Goal: Contribute content

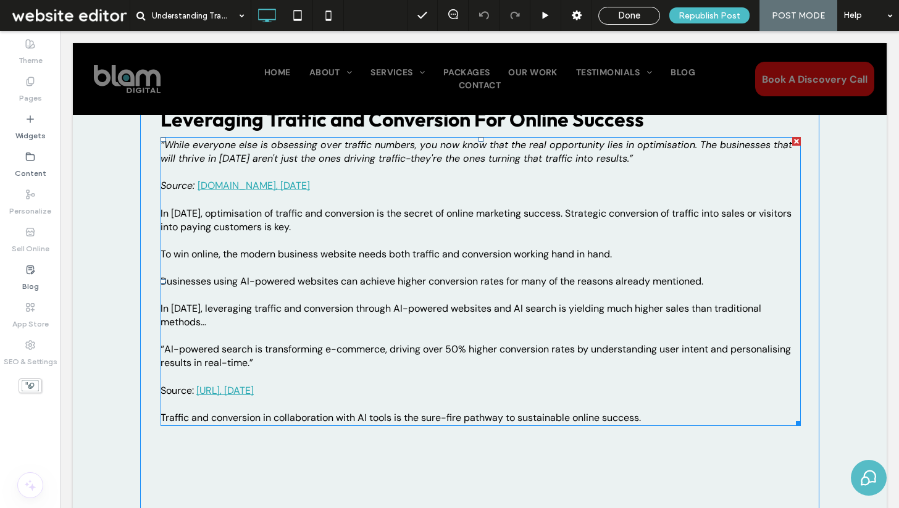
scroll to position [2364, 0]
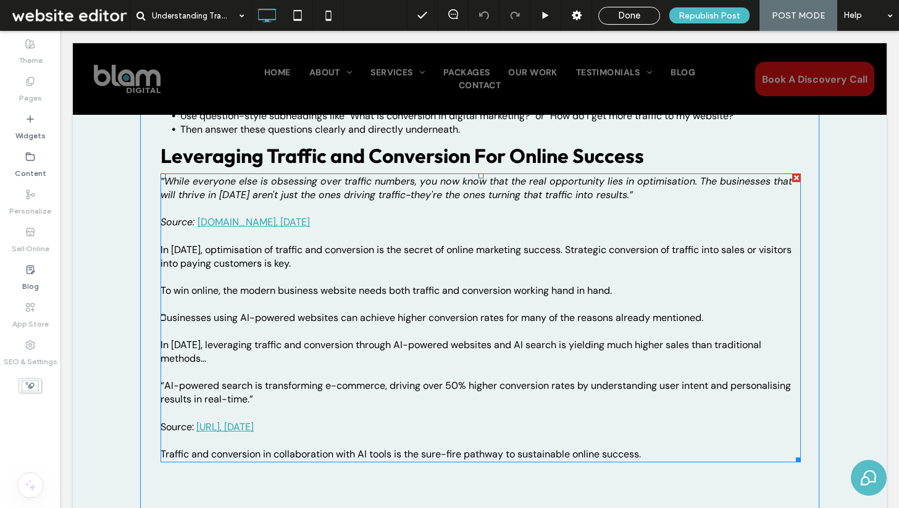
click at [385, 305] on p at bounding box center [480, 305] width 640 height 14
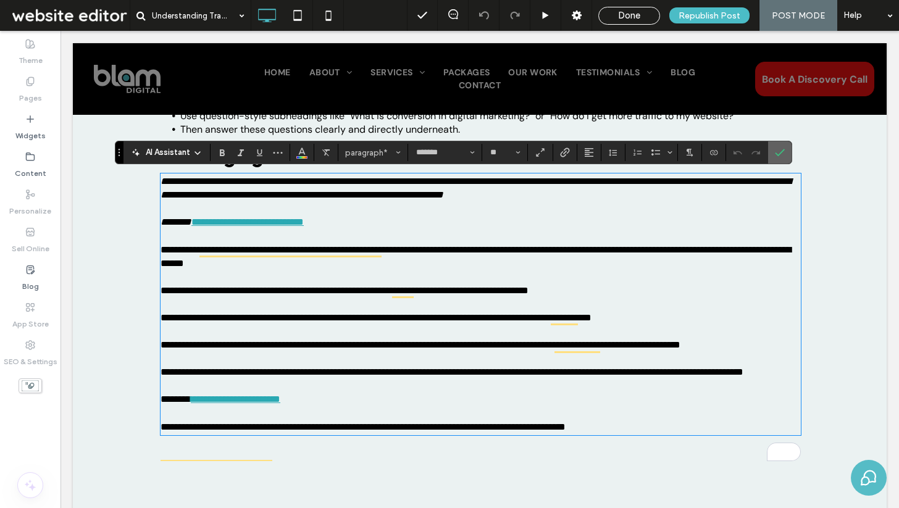
click at [782, 152] on icon "Confirm" at bounding box center [780, 153] width 10 height 10
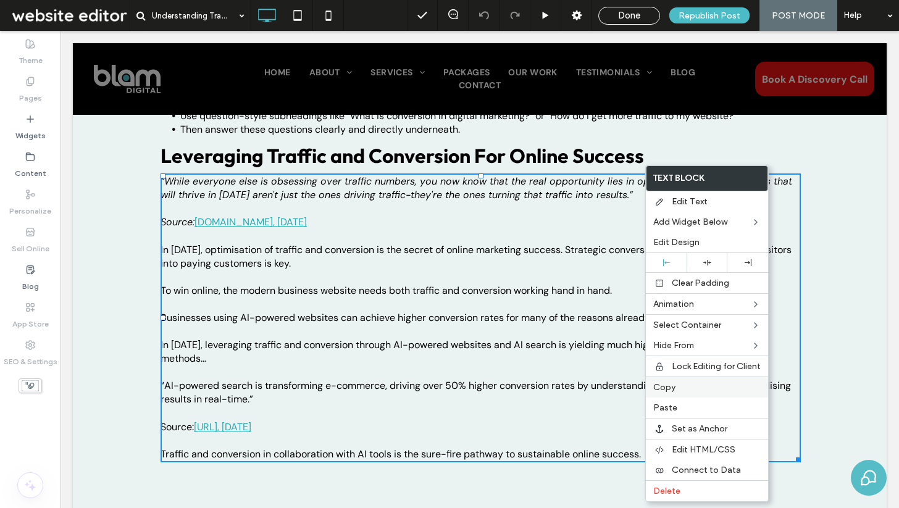
click at [677, 383] on label "Copy" at bounding box center [706, 387] width 107 height 10
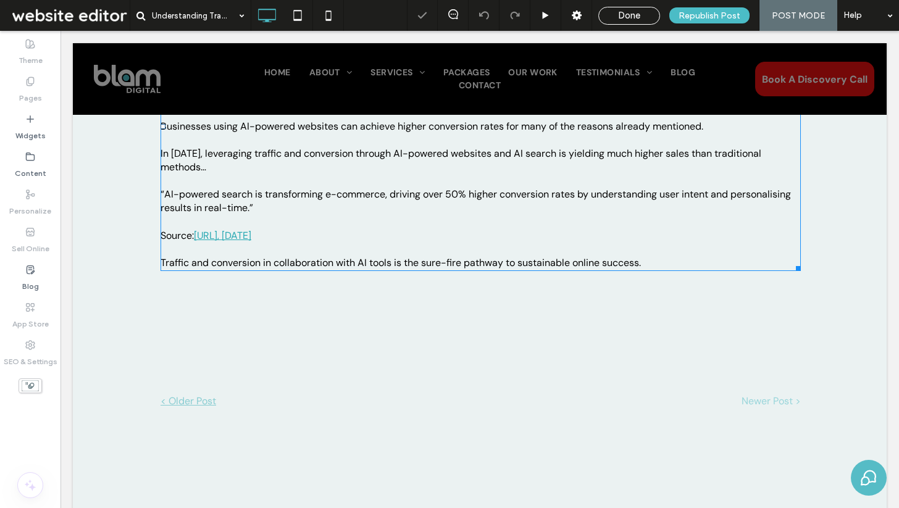
scroll to position [2562, 0]
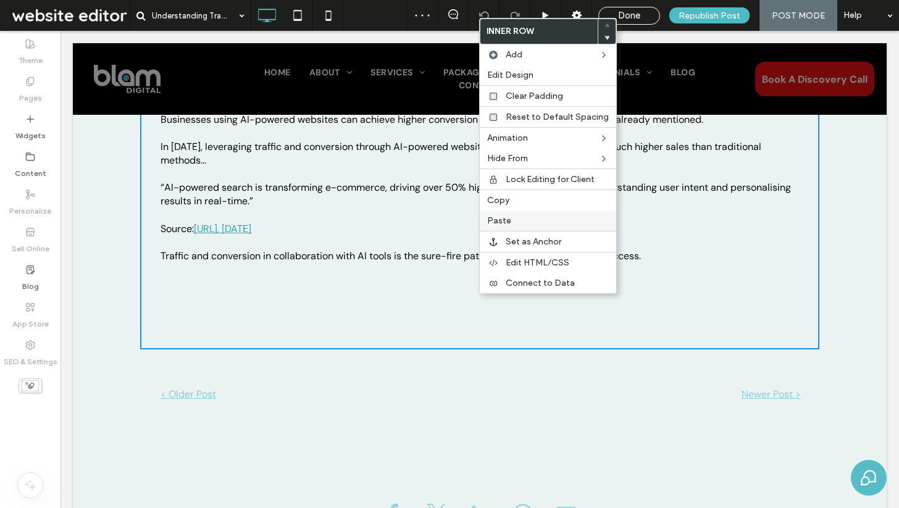
click at [518, 217] on label "Paste" at bounding box center [548, 220] width 122 height 10
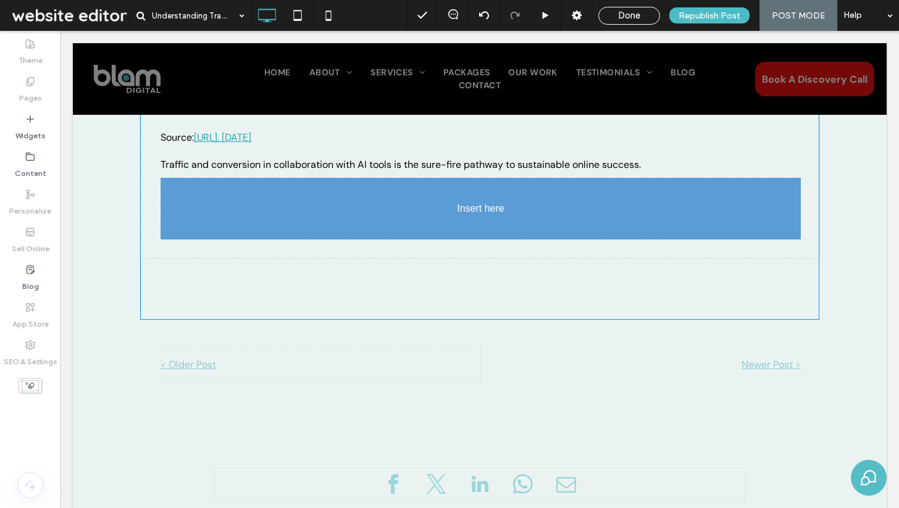
scroll to position [2654, 0]
drag, startPoint x: 465, startPoint y: 299, endPoint x: 457, endPoint y: 266, distance: 34.3
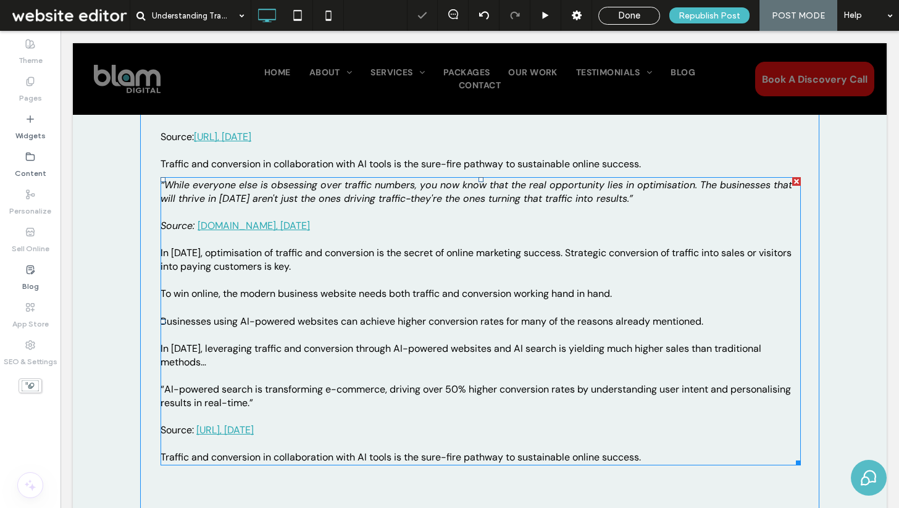
click at [427, 262] on p "In [DATE], optimisation of traffic and conversion is the secret of online marke…" at bounding box center [480, 253] width 640 height 41
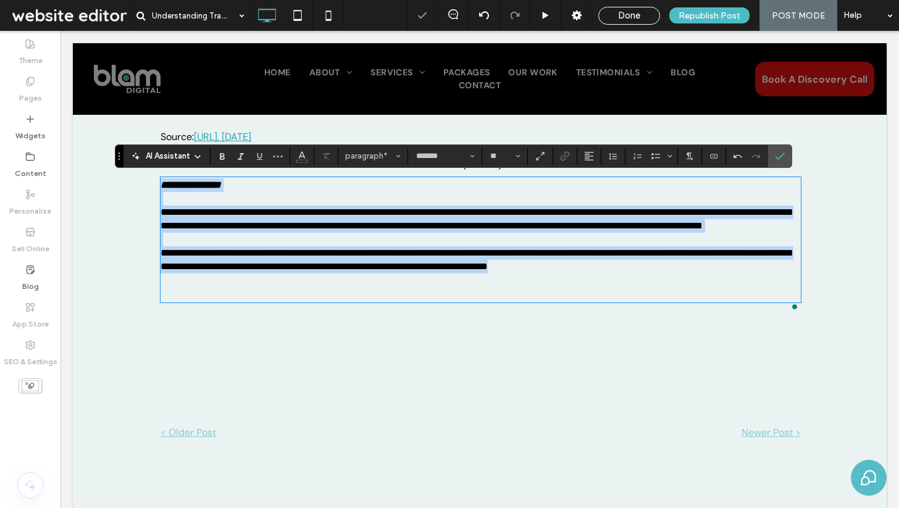
scroll to position [0, 0]
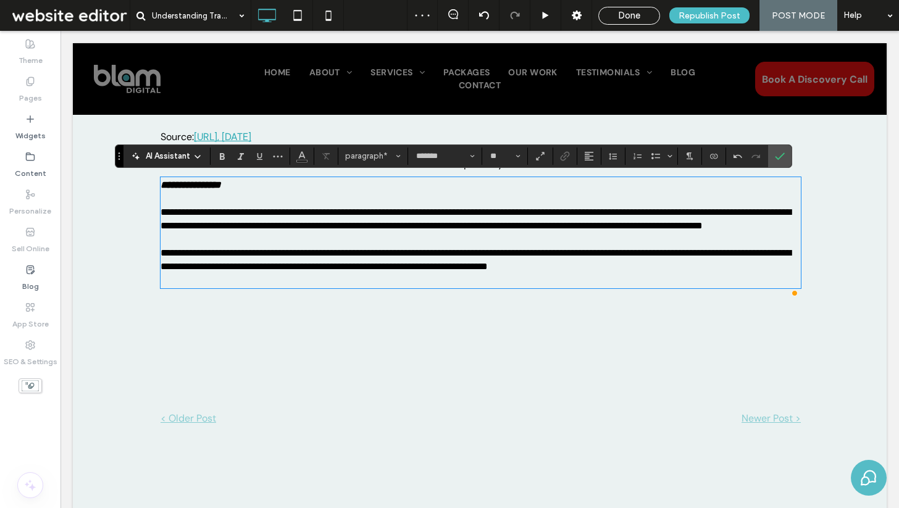
click at [192, 287] on p "**********" at bounding box center [480, 260] width 640 height 54
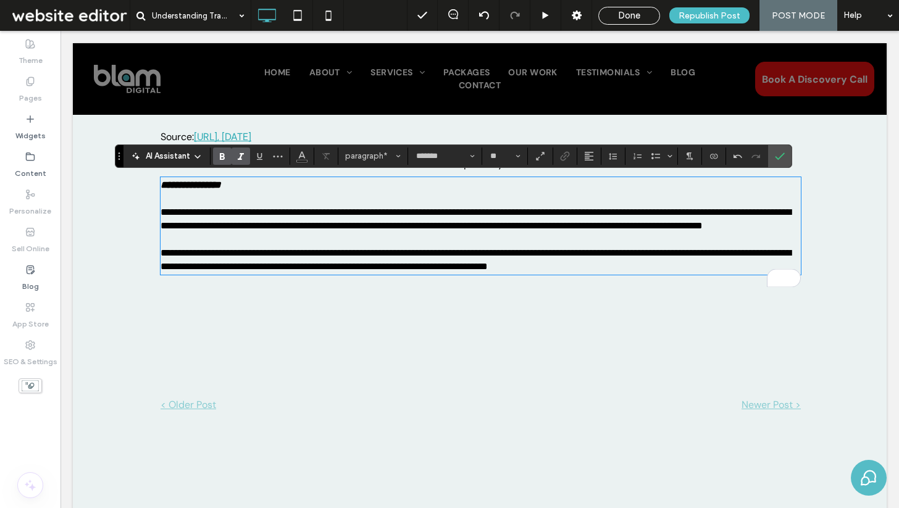
click at [263, 185] on p "**********" at bounding box center [480, 185] width 640 height 14
click at [241, 156] on use "Italic" at bounding box center [241, 156] width 6 height 7
click at [165, 183] on strong "**********" at bounding box center [190, 184] width 60 height 9
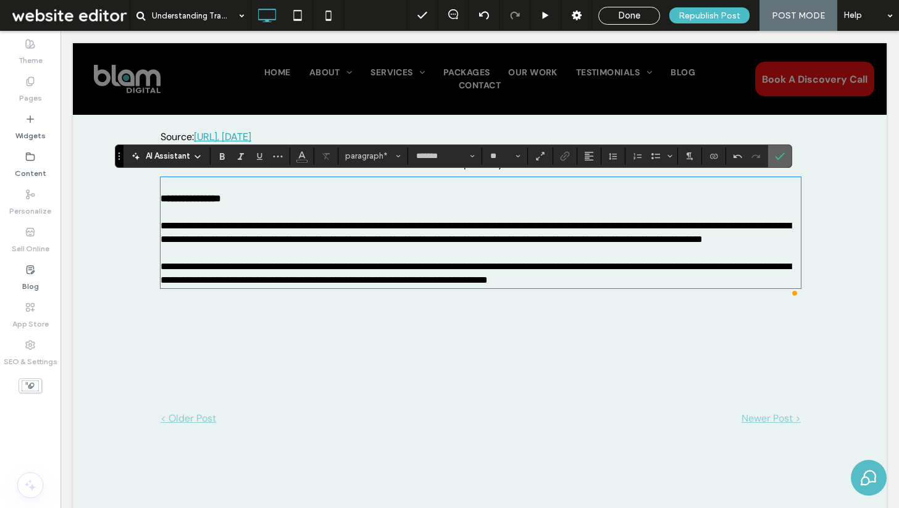
click at [785, 156] on label "Confirm" at bounding box center [779, 156] width 19 height 22
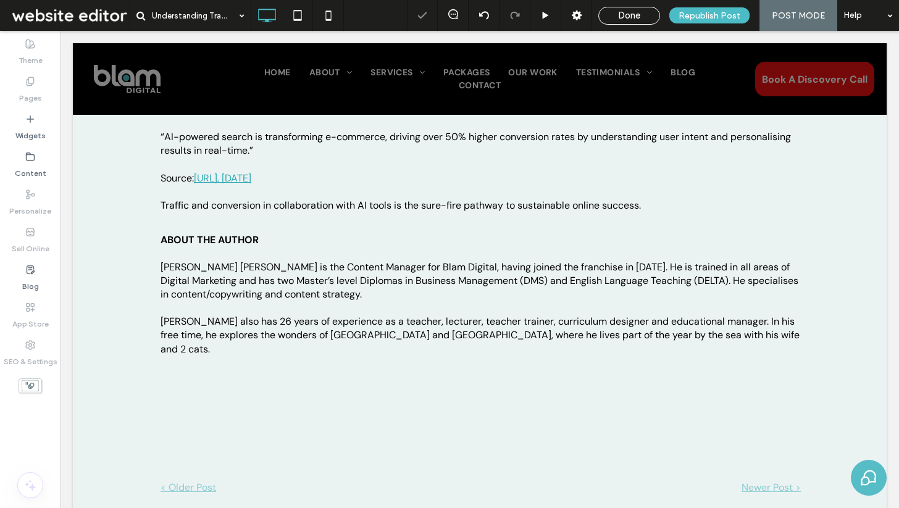
scroll to position [2611, 0]
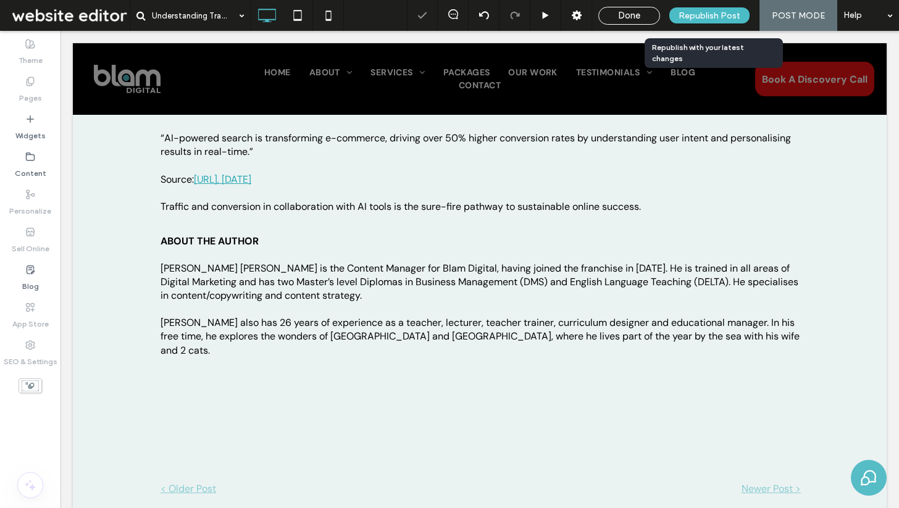
click at [714, 11] on span "Republish Post" at bounding box center [709, 15] width 62 height 10
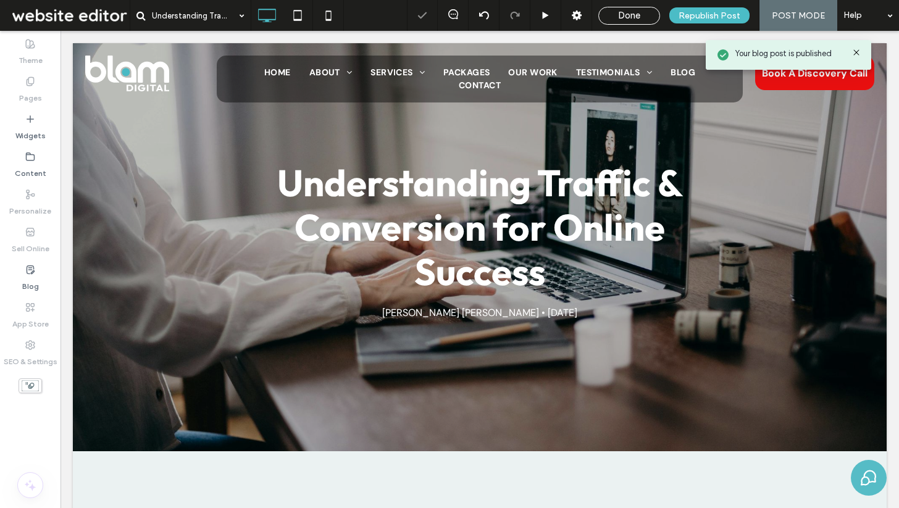
scroll to position [0, 0]
click at [36, 277] on label "Blog" at bounding box center [30, 283] width 17 height 17
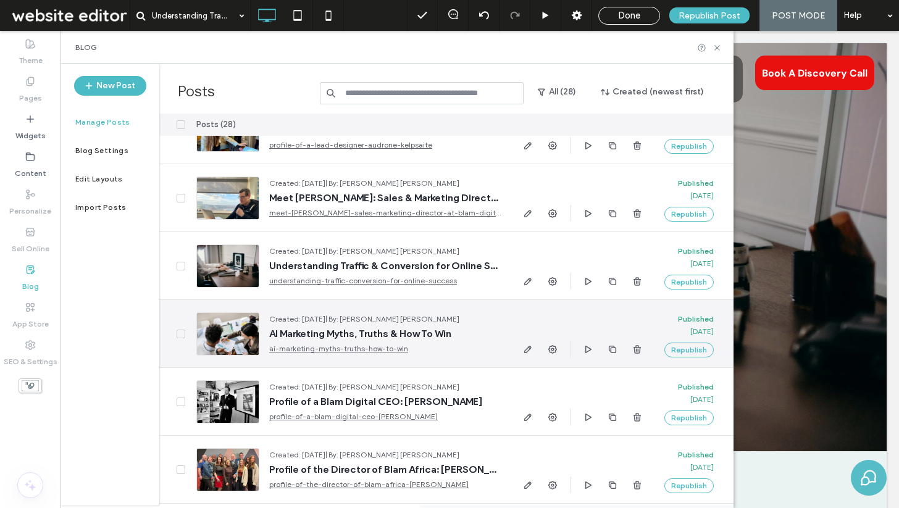
scroll to position [560, 0]
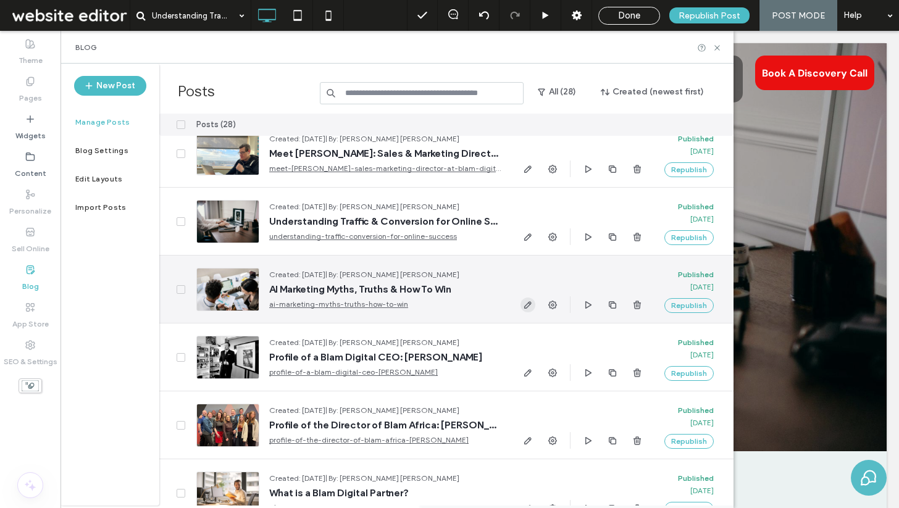
click at [527, 302] on icon "button" at bounding box center [528, 305] width 10 height 10
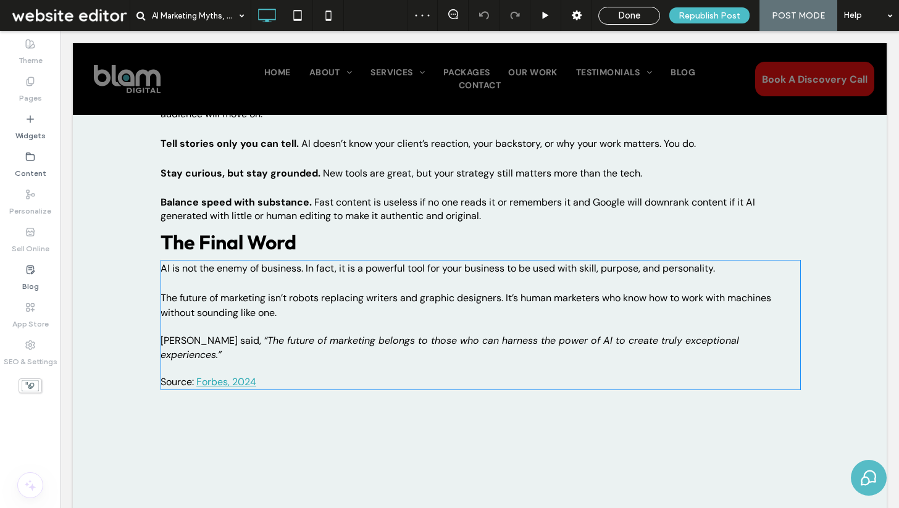
scroll to position [1980, 0]
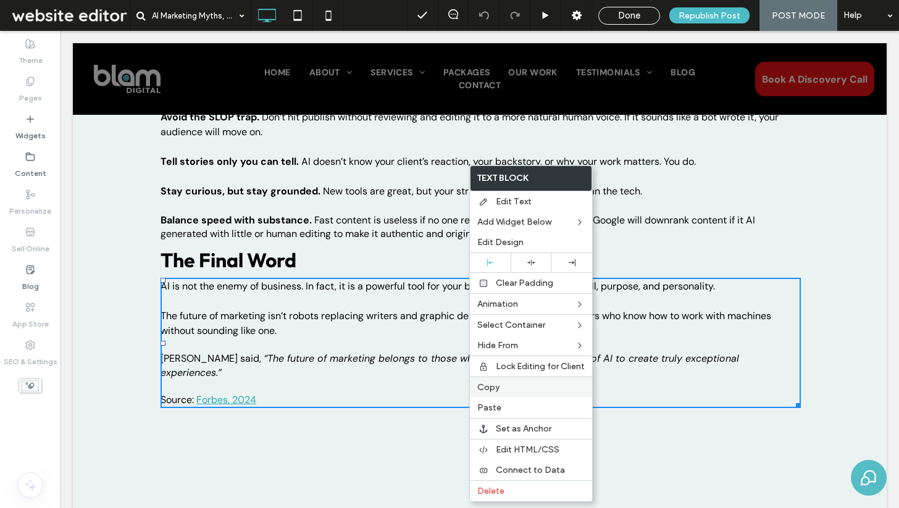
click at [493, 389] on span "Copy" at bounding box center [488, 387] width 22 height 10
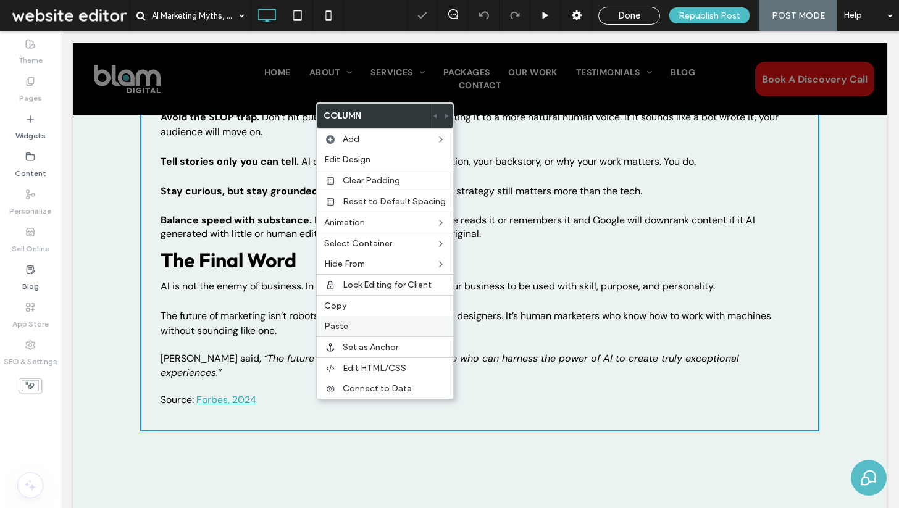
click at [350, 323] on label "Paste" at bounding box center [385, 326] width 122 height 10
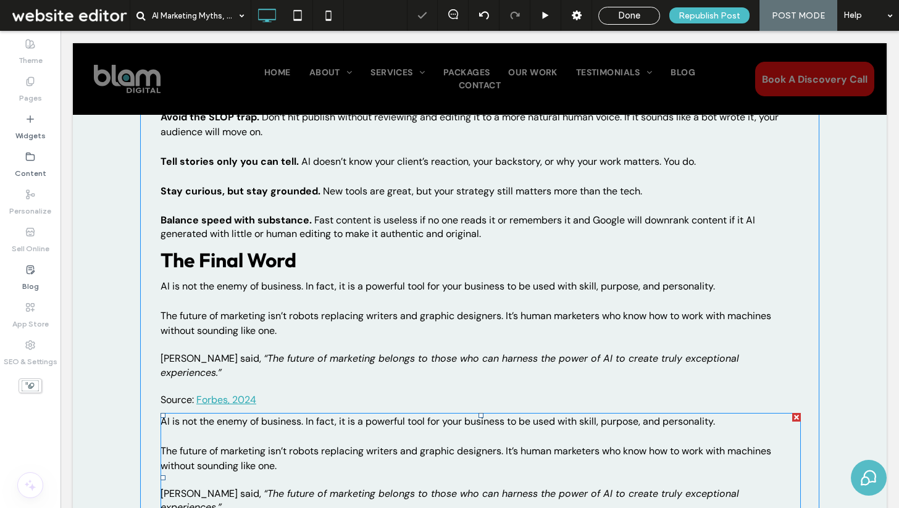
click at [338, 444] on p "The future of marketing isn’t robots replacing writers and graphic designers. I…" at bounding box center [480, 459] width 640 height 30
type input "*******"
type input "**"
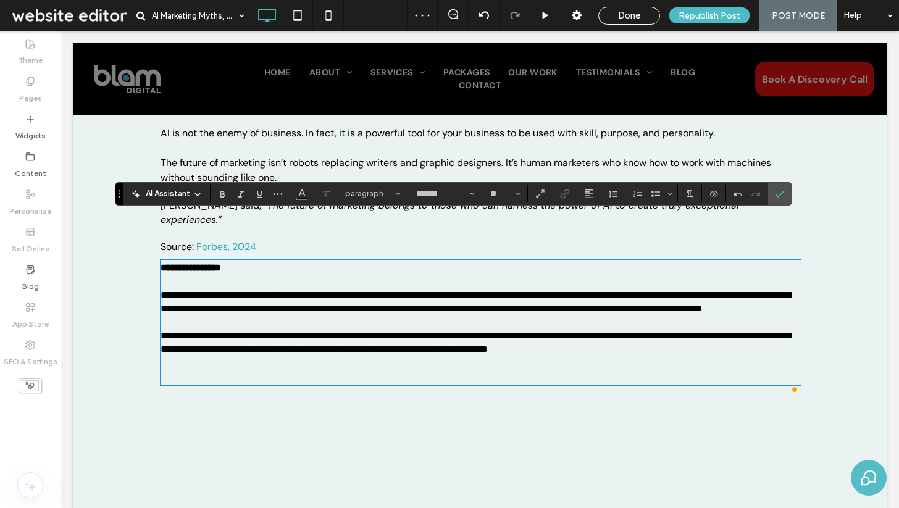
scroll to position [2129, 0]
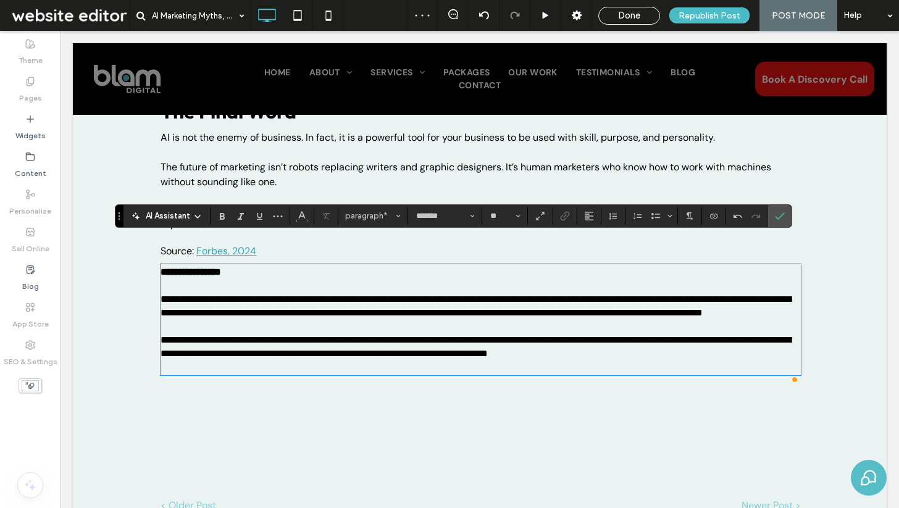
click at [217, 359] on p "**********" at bounding box center [480, 347] width 640 height 54
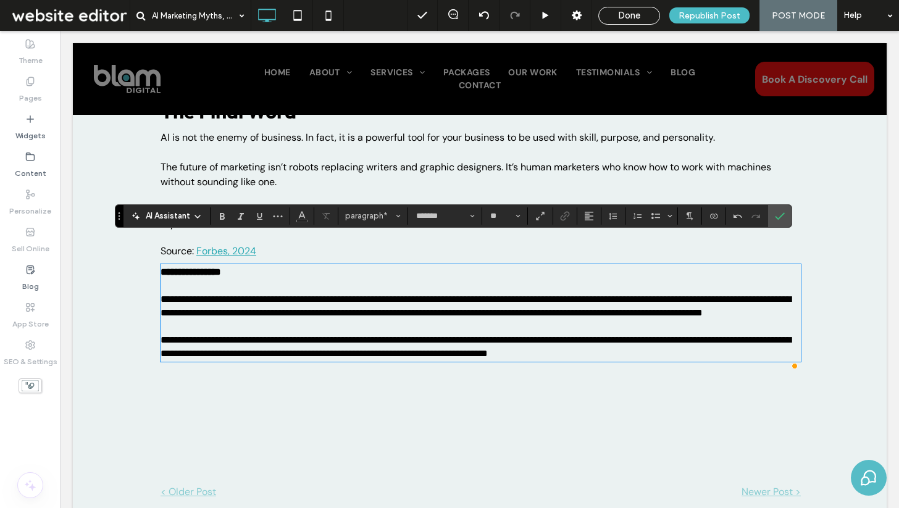
click at [162, 267] on strong "**********" at bounding box center [190, 271] width 60 height 9
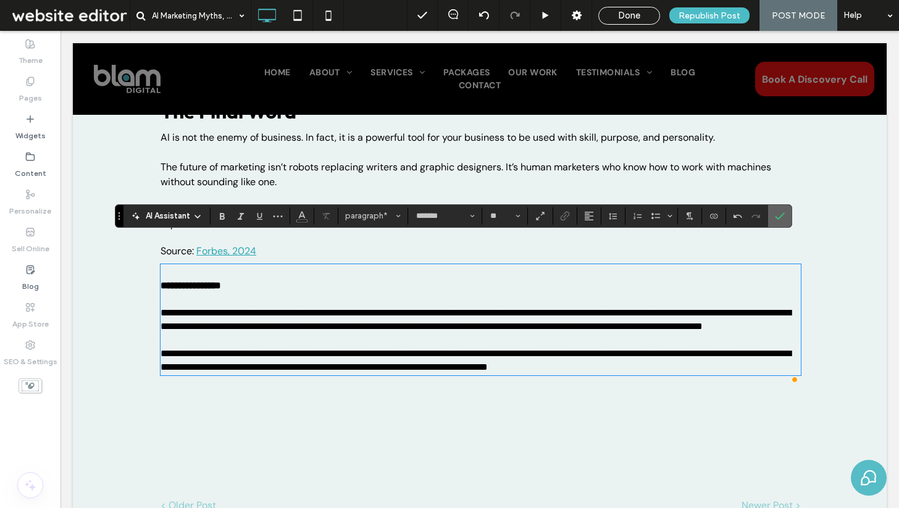
click at [775, 220] on icon "Confirm" at bounding box center [780, 216] width 10 height 10
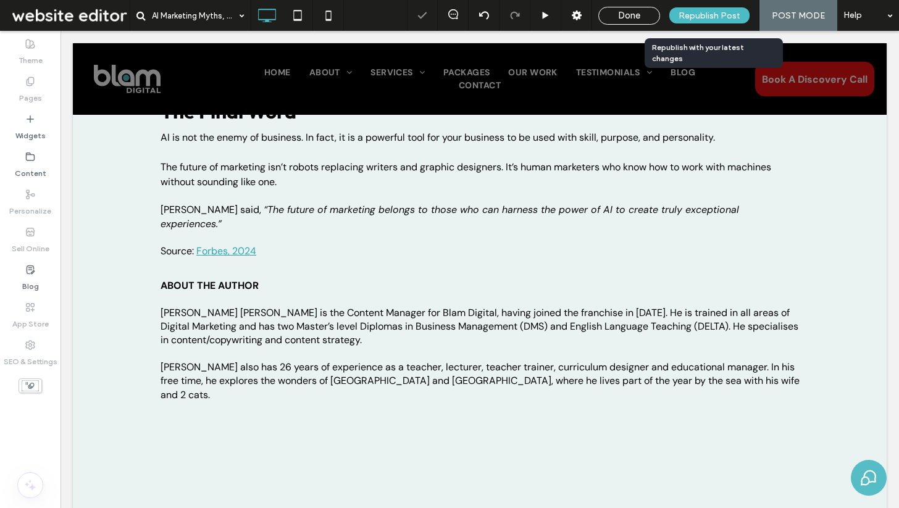
click at [709, 10] on span "Republish Post" at bounding box center [709, 15] width 62 height 10
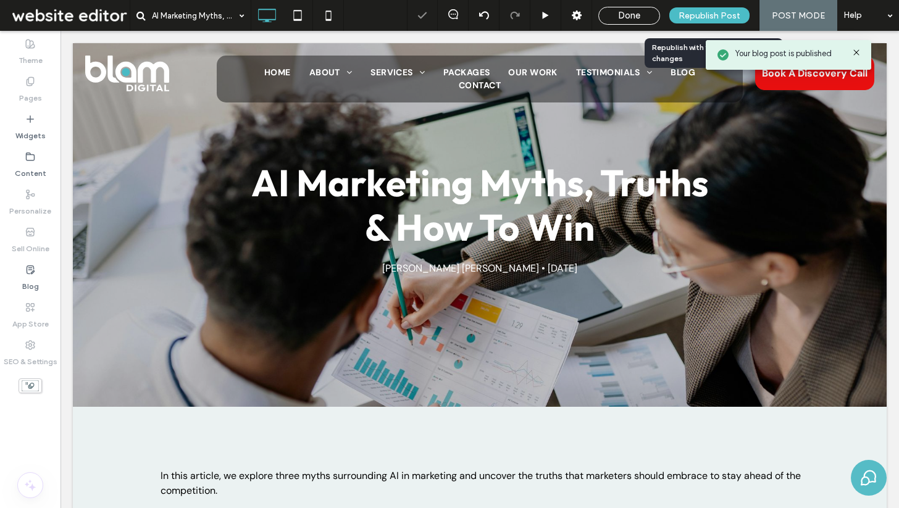
scroll to position [0, 0]
click at [25, 272] on icon at bounding box center [30, 270] width 10 height 10
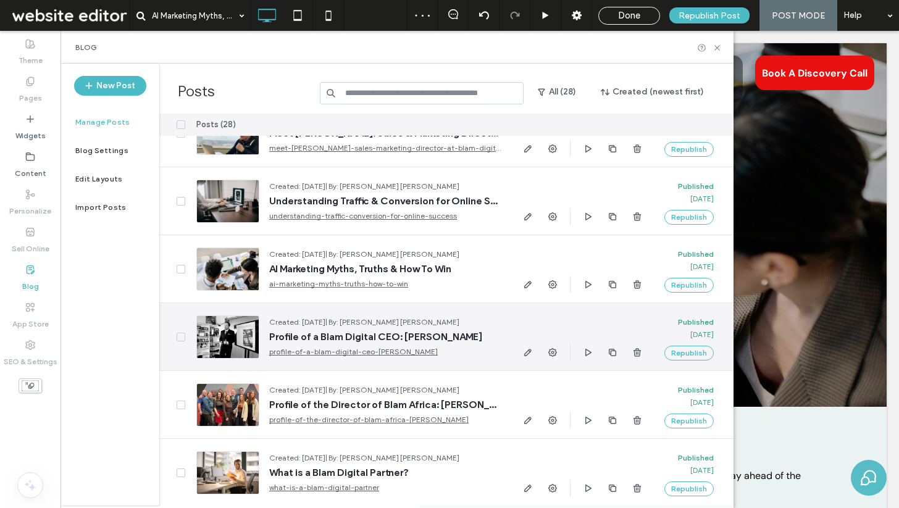
scroll to position [614, 0]
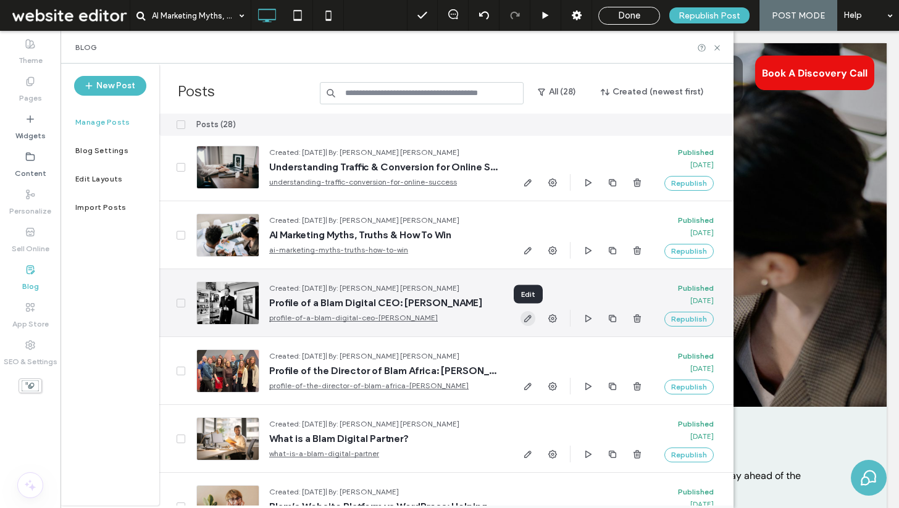
click at [528, 319] on icon "button" at bounding box center [528, 319] width 10 height 10
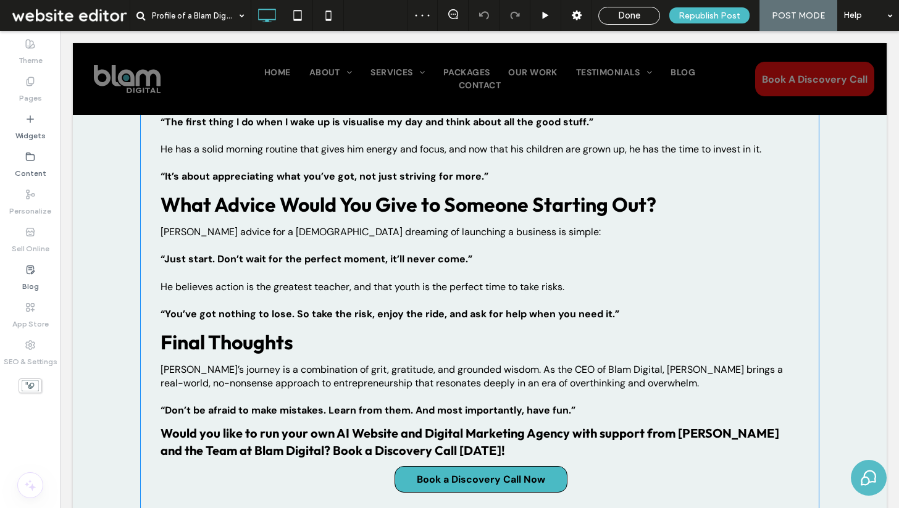
scroll to position [2127, 0]
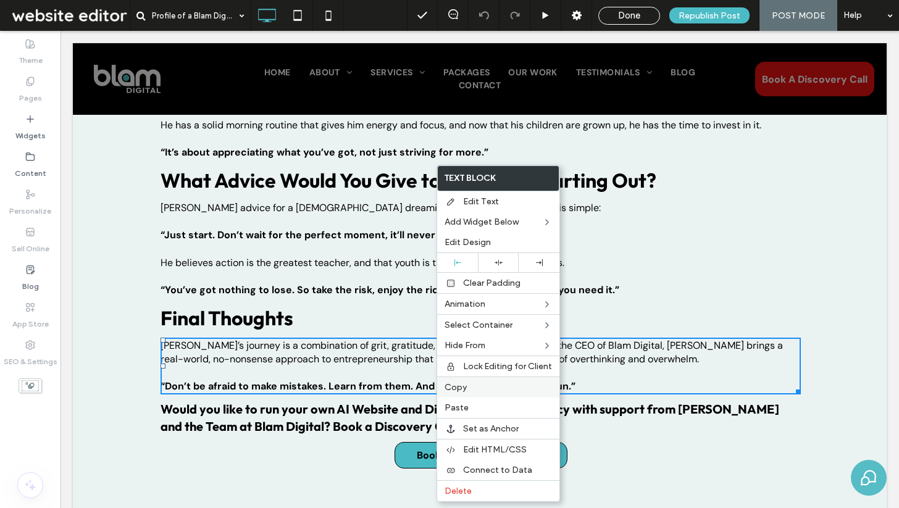
click at [473, 387] on label "Copy" at bounding box center [497, 387] width 107 height 10
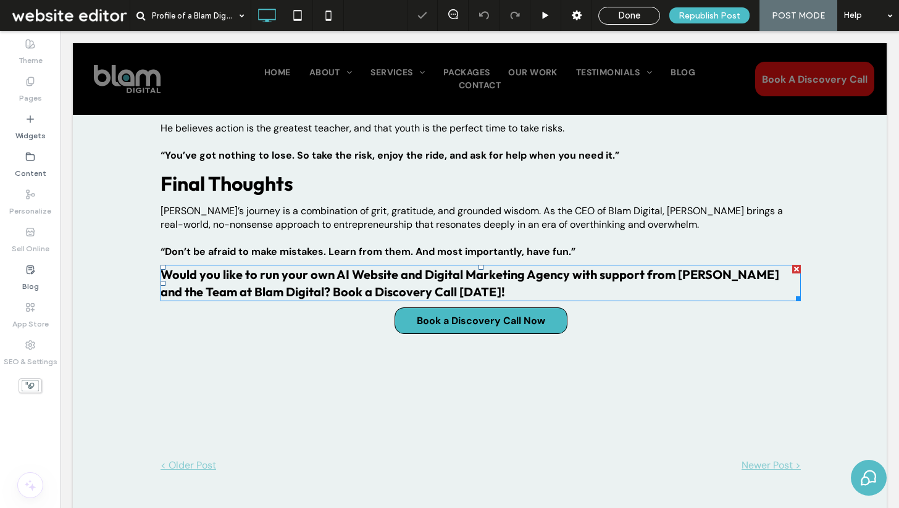
scroll to position [2312, 0]
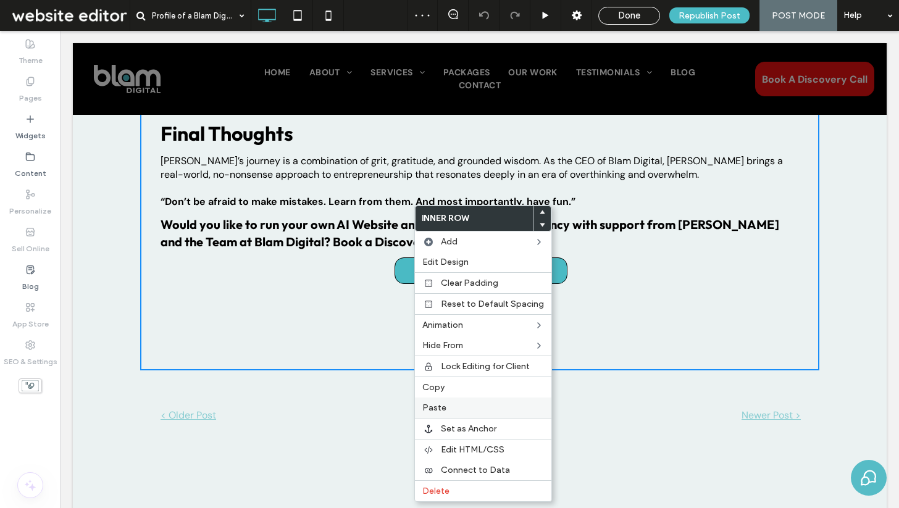
click at [441, 410] on span "Paste" at bounding box center [434, 407] width 24 height 10
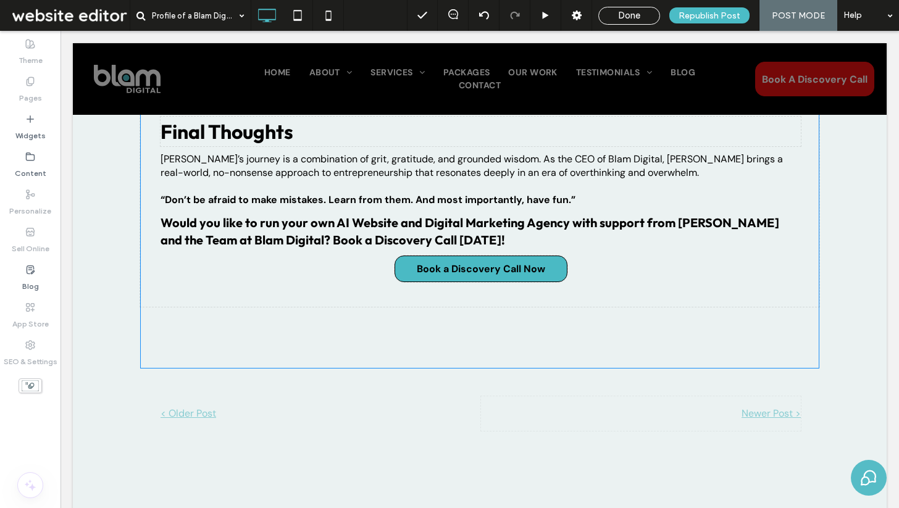
scroll to position [2467, 0]
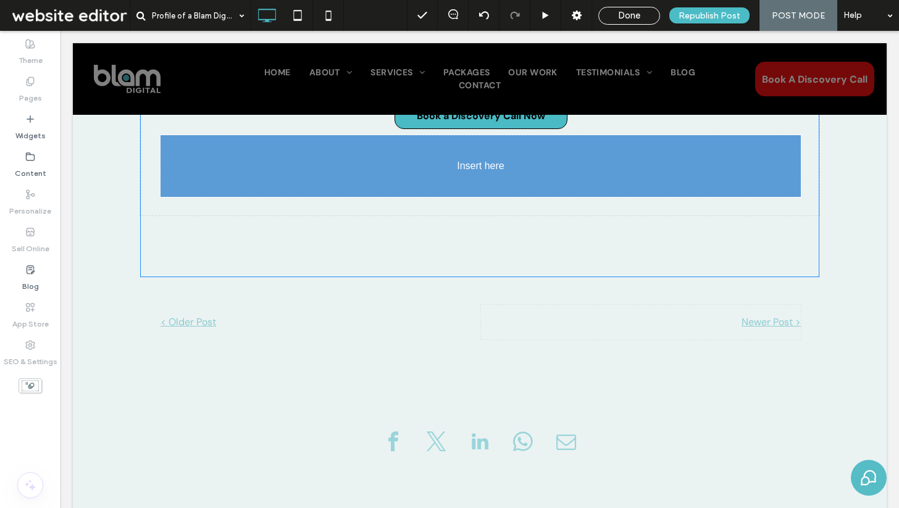
drag, startPoint x: 441, startPoint y: 207, endPoint x: 440, endPoint y: 155, distance: 51.9
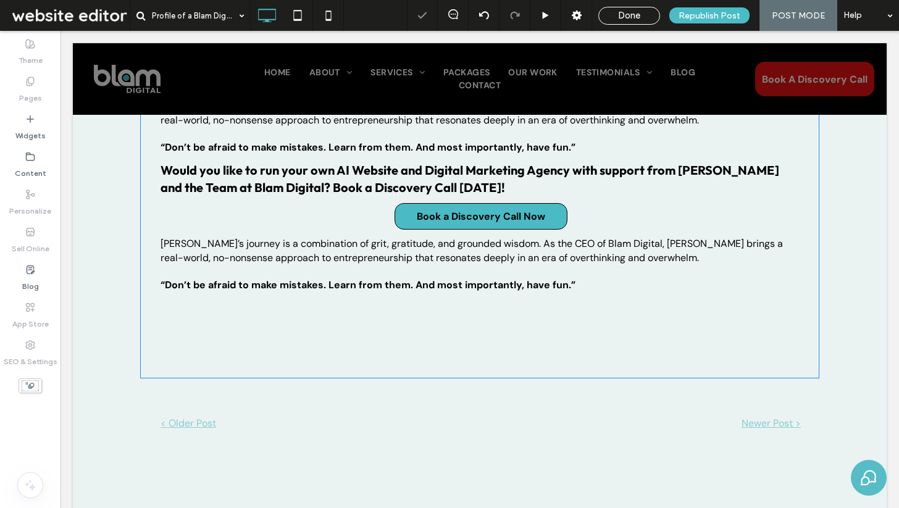
scroll to position [2362, 0]
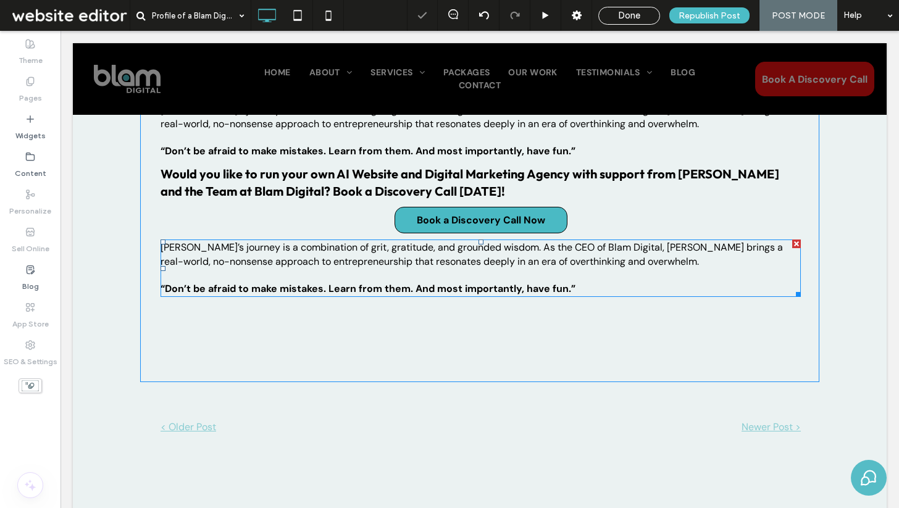
click at [447, 269] on p "“Don’t be afraid to make mistakes. Learn from them. And most importantly, have …" at bounding box center [480, 282] width 640 height 27
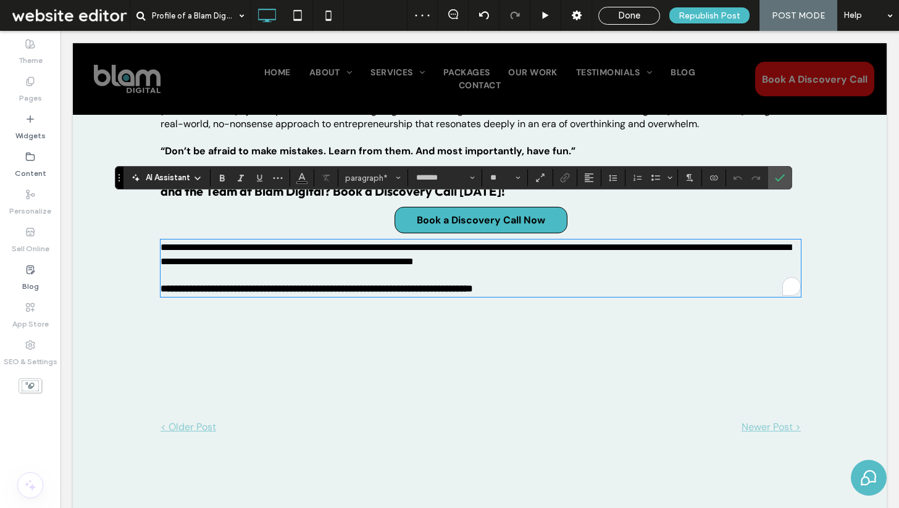
click at [202, 243] on span "**********" at bounding box center [475, 254] width 630 height 23
click at [163, 243] on span "**********" at bounding box center [475, 254] width 630 height 23
